Goal: Transaction & Acquisition: Purchase product/service

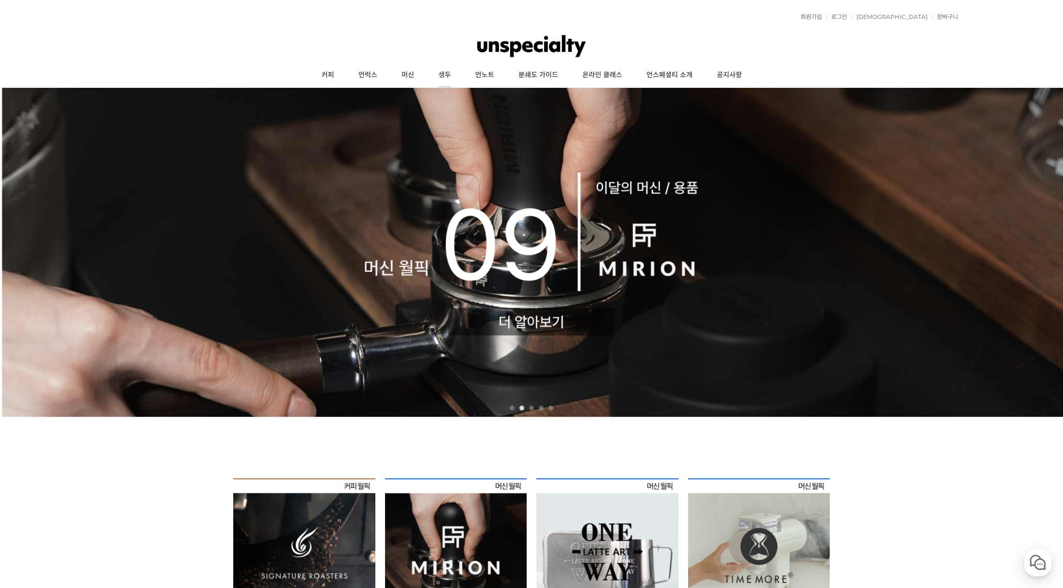
click at [444, 73] on link "생두" at bounding box center [444, 75] width 37 height 24
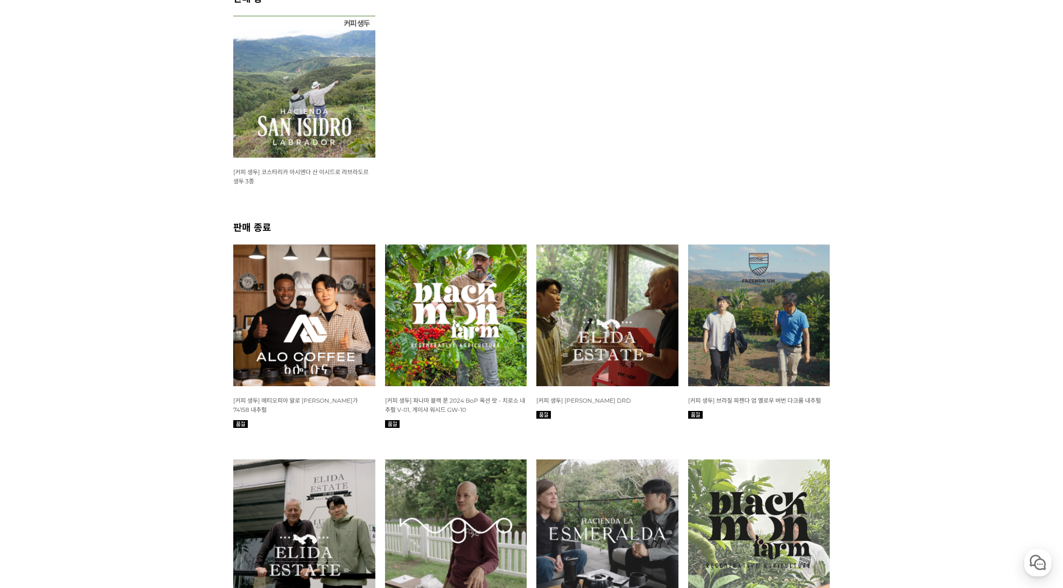
scroll to position [40, 0]
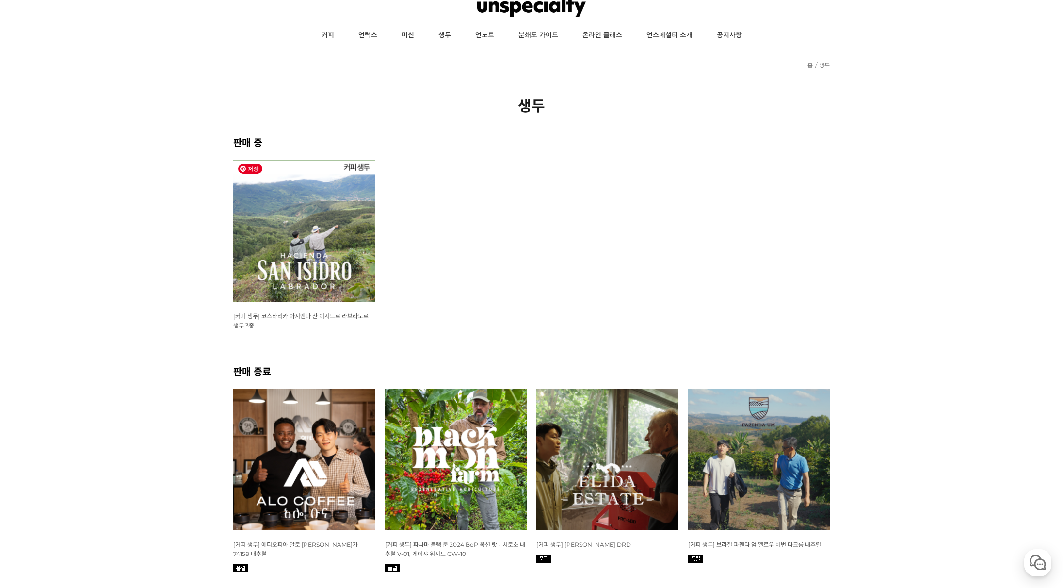
click at [337, 223] on img at bounding box center [304, 231] width 142 height 142
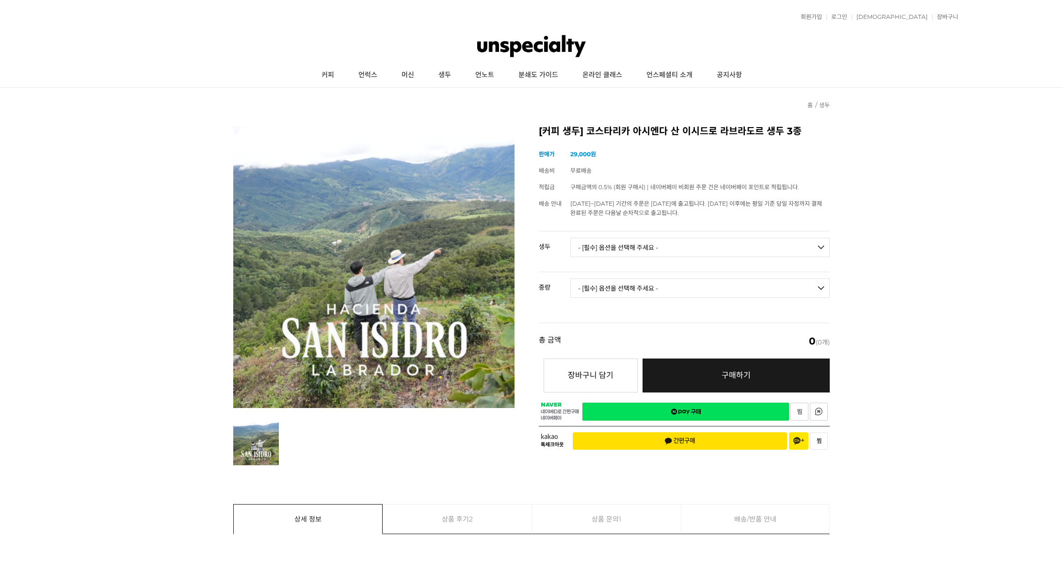
click at [815, 250] on select "- [필수] 옵션을 선택해 주세요 - ------------------- [GEOGRAPHIC_DATA] 아시엔다 산 이시드로 라브라도르 엘 …" at bounding box center [701, 247] width 260 height 19
select select "코스타리카 아시엔다 산 이시드로 라브라도르 엘 세드로 게이샤 무산소 내추럴"
click at [571, 238] on select "- [필수] 옵션을 선택해 주세요 - ------------------- [GEOGRAPHIC_DATA] 아시엔다 산 이시드로 라브라도르 엘 …" at bounding box center [701, 247] width 260 height 19
click at [766, 285] on select "- [필수] 옵션을 선택해 주세요 - ------------------- 500g 1kg" at bounding box center [701, 287] width 260 height 19
select select "1kg"
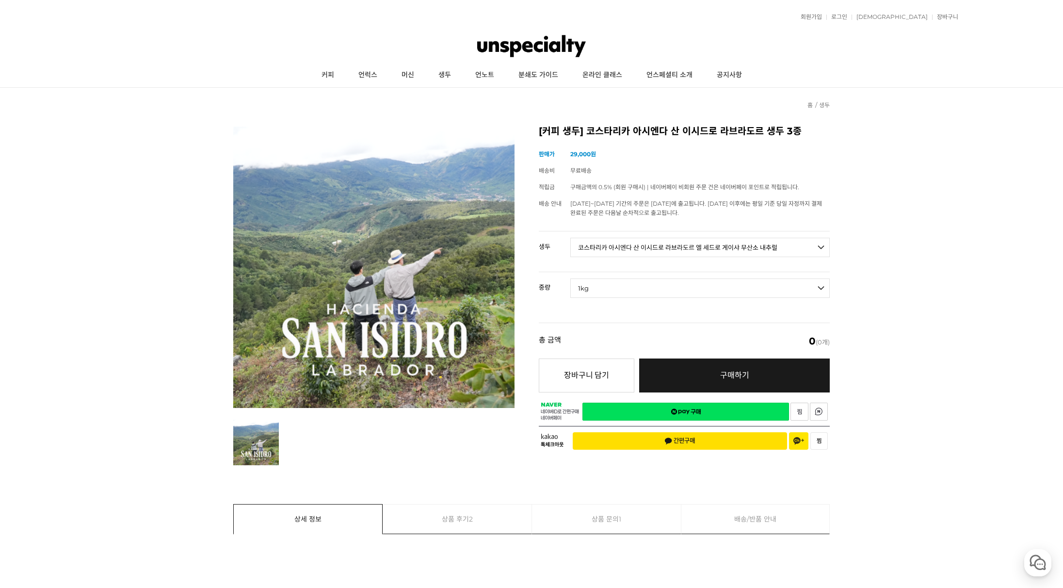
click at [571, 278] on select "- [필수] 옵션을 선택해 주세요 - ------------------- 500g 1kg" at bounding box center [701, 287] width 260 height 19
select select "*"
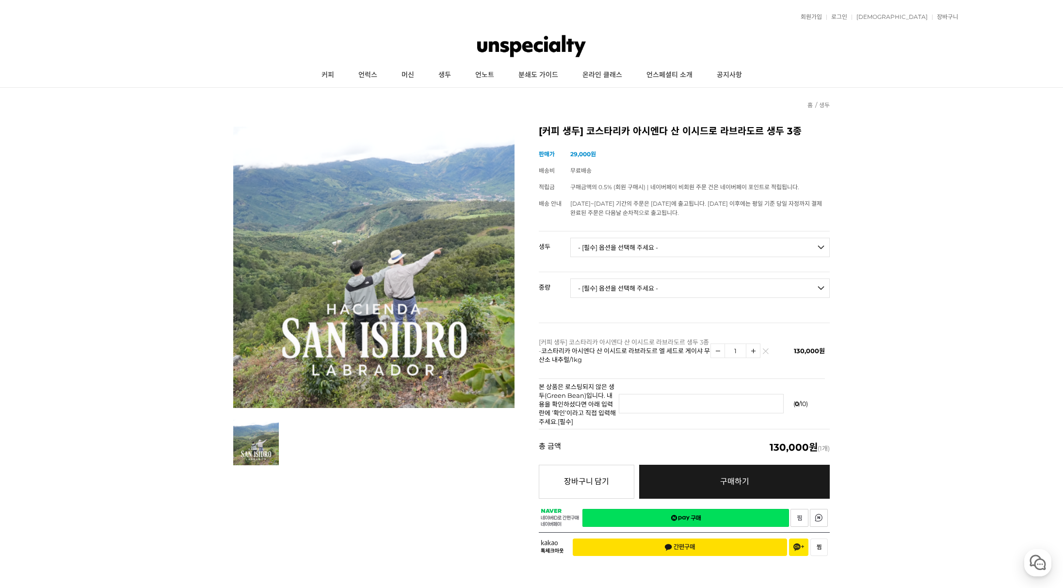
click at [699, 246] on select "- [필수] 옵션을 선택해 주세요 - ------------------- [GEOGRAPHIC_DATA] 아시엔다 산 이시드로 라브라도르 엘 …" at bounding box center [701, 247] width 260 height 19
select select "코스타리카 아시엔다 산 이시드로 라브라도르 엘 세드로 [PERSON_NAME]"
click at [571, 238] on select "- [필수] 옵션을 선택해 주세요 - ------------------- [GEOGRAPHIC_DATA] 아시엔다 산 이시드로 라브라도르 엘 …" at bounding box center [701, 247] width 260 height 19
click at [651, 287] on select "- [필수] 옵션을 선택해 주세요 - ------------------- 500g 1kg" at bounding box center [701, 287] width 260 height 19
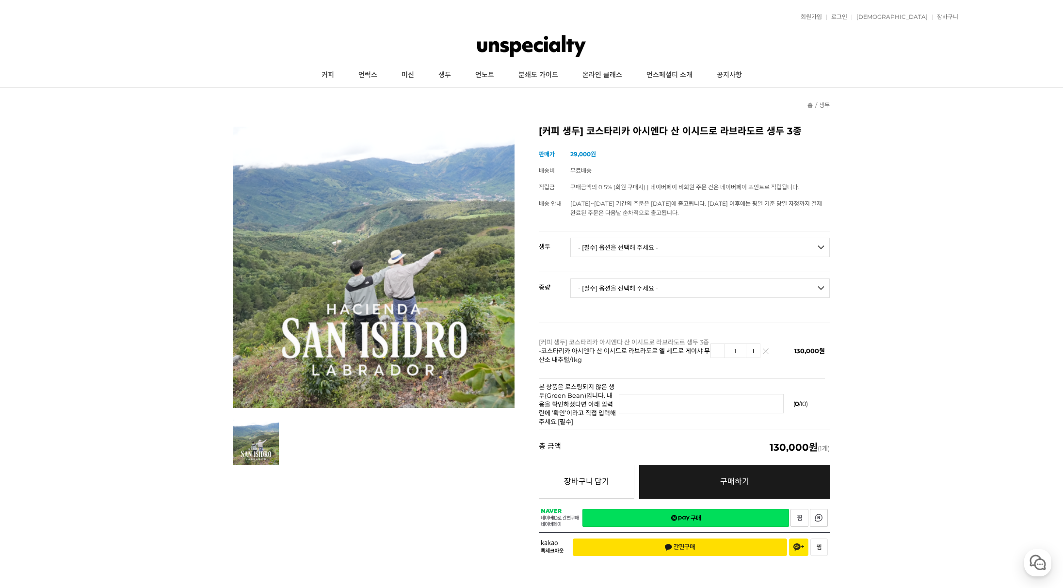
select select "1kg"
click at [571, 278] on select "- [필수] 옵션을 선택해 주세요 - ------------------- 500g 1kg" at bounding box center [701, 287] width 260 height 19
select select "*"
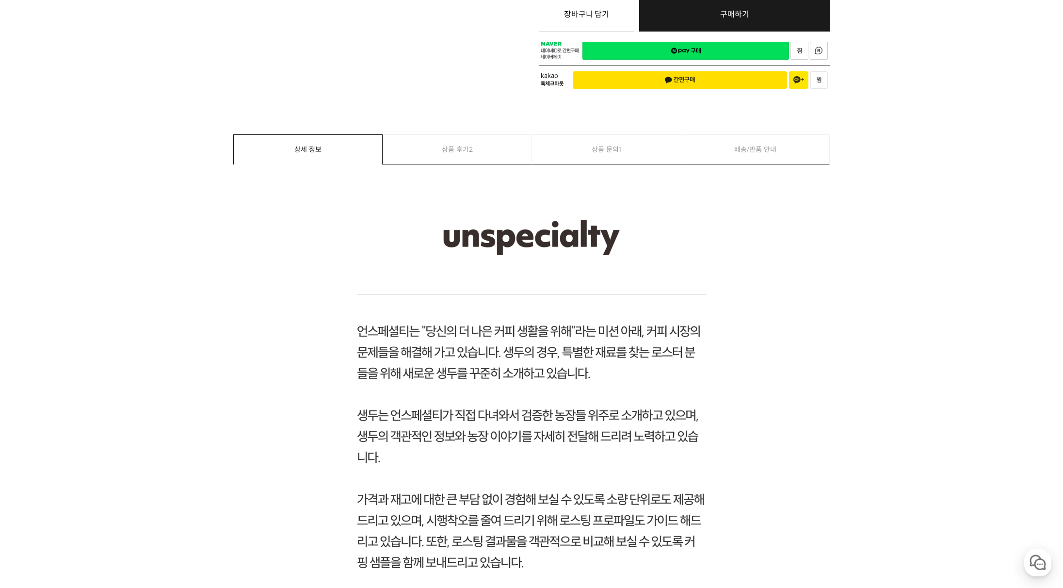
scroll to position [407, 0]
